Goal: Communication & Community: Answer question/provide support

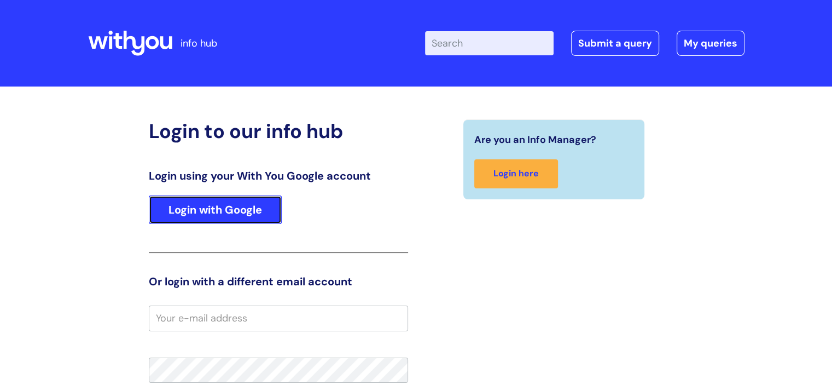
click at [245, 201] on link "Login with Google" at bounding box center [215, 209] width 133 height 28
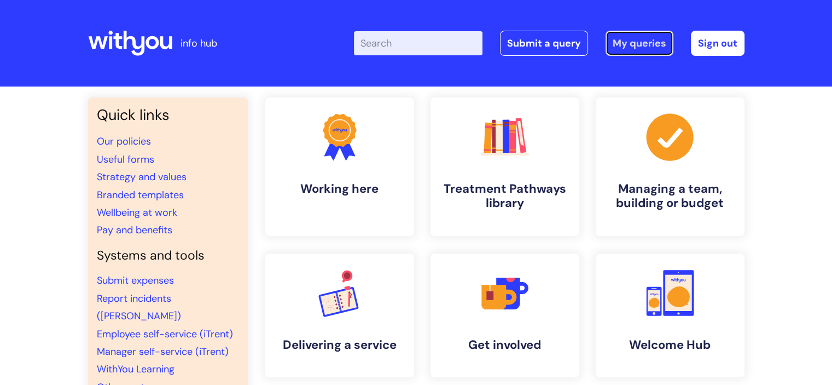
click at [641, 45] on link "My queries" at bounding box center [640, 43] width 68 height 25
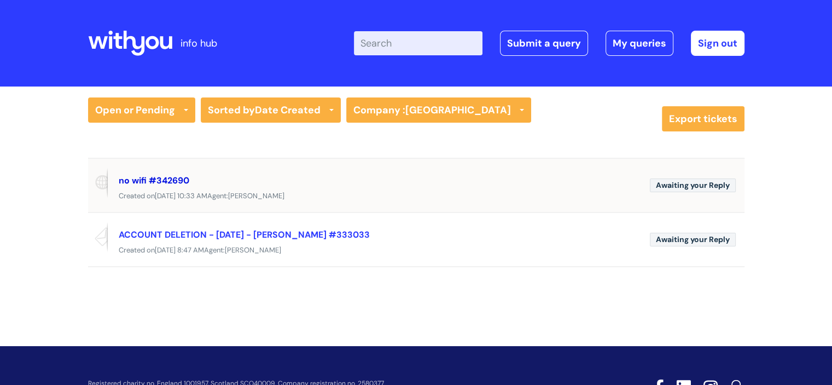
click at [166, 183] on link "no wifi #342690" at bounding box center [154, 180] width 71 height 11
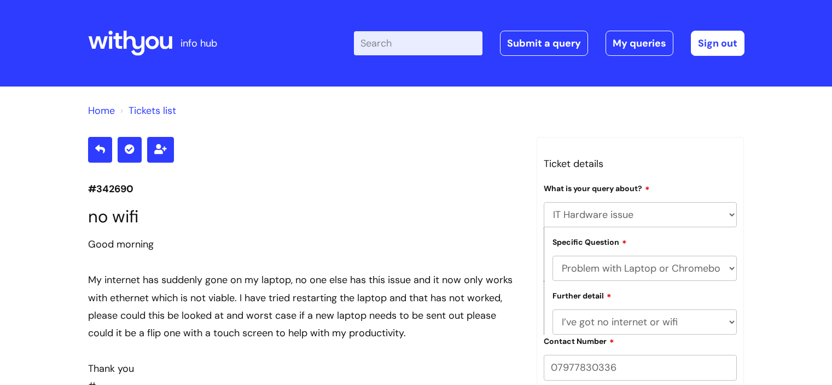
select select "IT Hardware issue"
select select "Problem with Laptop or Chromebook"
select select "I’ve got no internet or wifi"
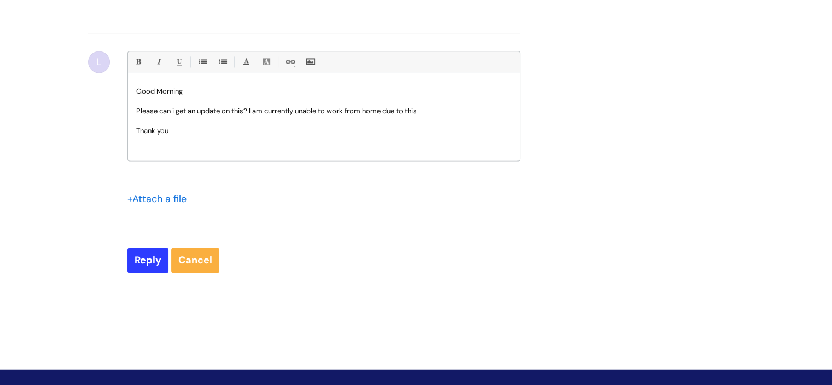
scroll to position [1734, 0]
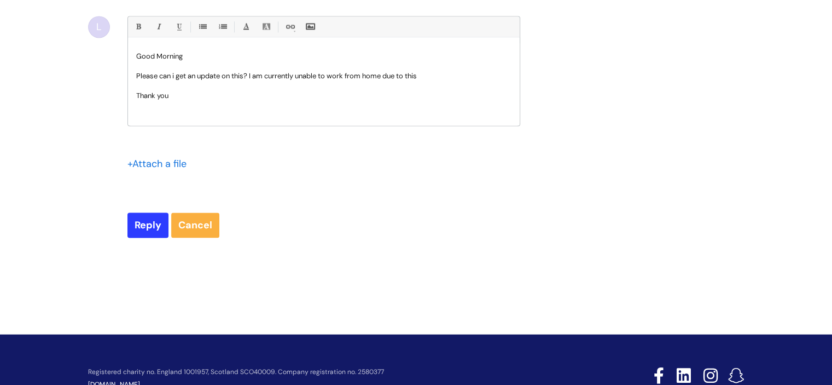
click at [425, 81] on p "Please can i get an update on this? I am currently unable to work from home due…" at bounding box center [323, 76] width 375 height 10
click at [140, 237] on input "Reply" at bounding box center [147, 224] width 41 height 25
type input "Please Wait..."
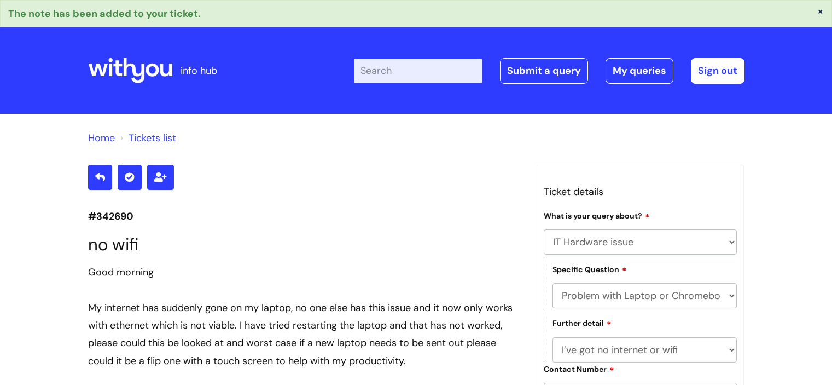
select select "IT Hardware issue"
select select "Problem with Laptop or Chromebook"
select select "I’ve got no internet or wifi"
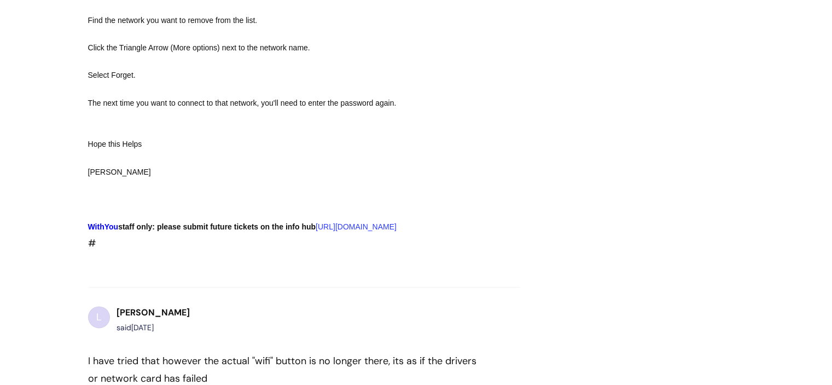
scroll to position [1383, 0]
